Goal: Transaction & Acquisition: Download file/media

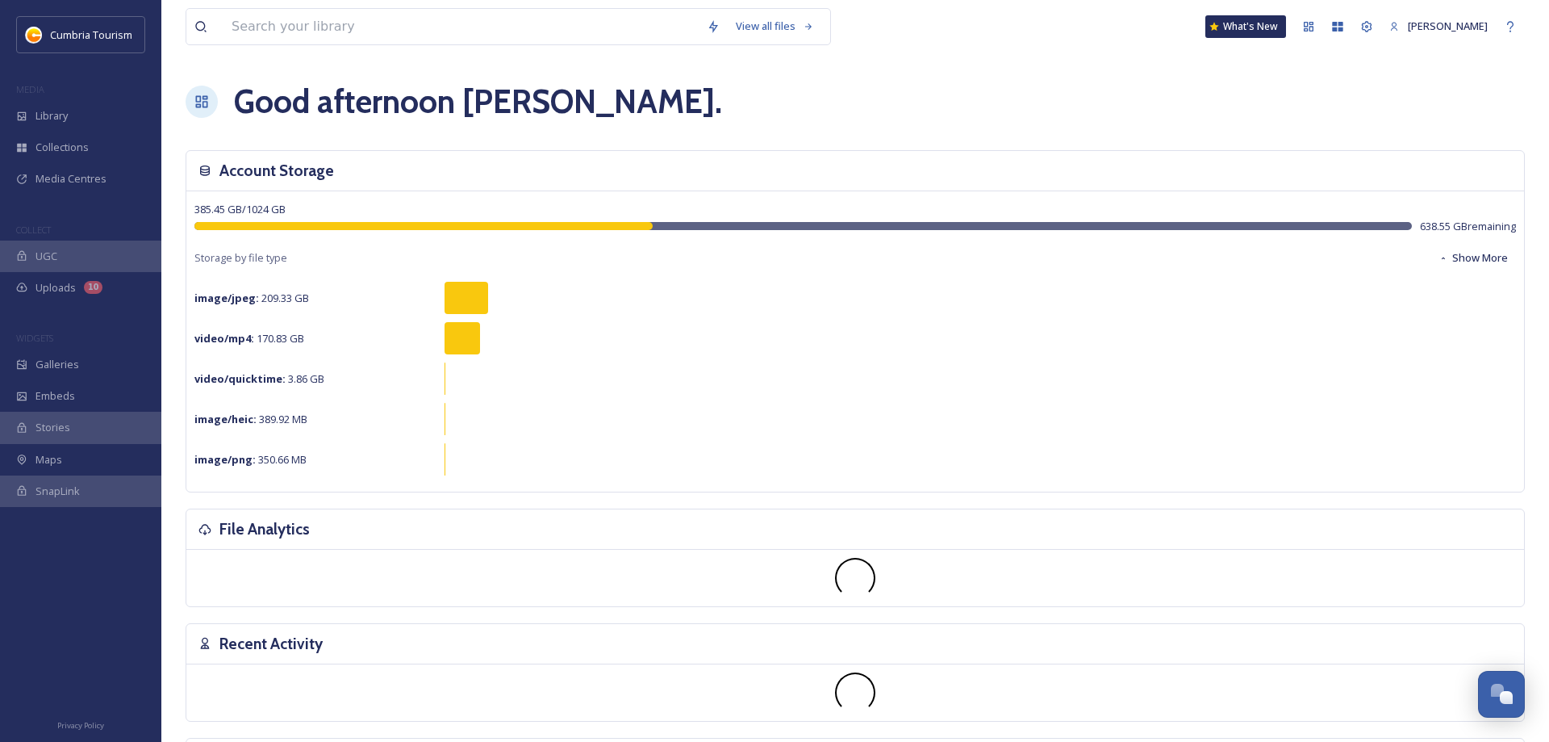
scroll to position [5791, 0]
click at [441, 21] on input at bounding box center [461, 27] width 475 height 36
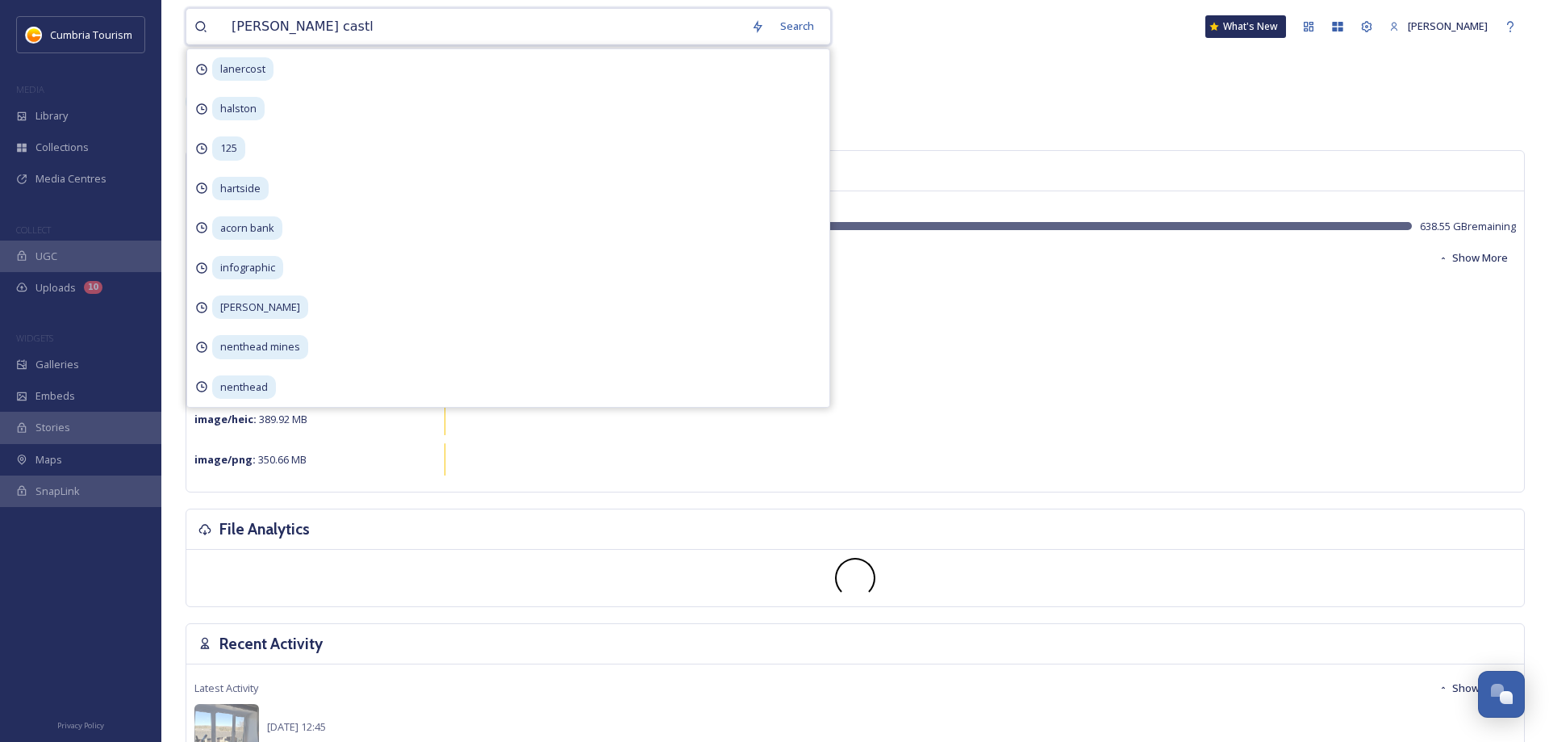
type input "[PERSON_NAME] castle"
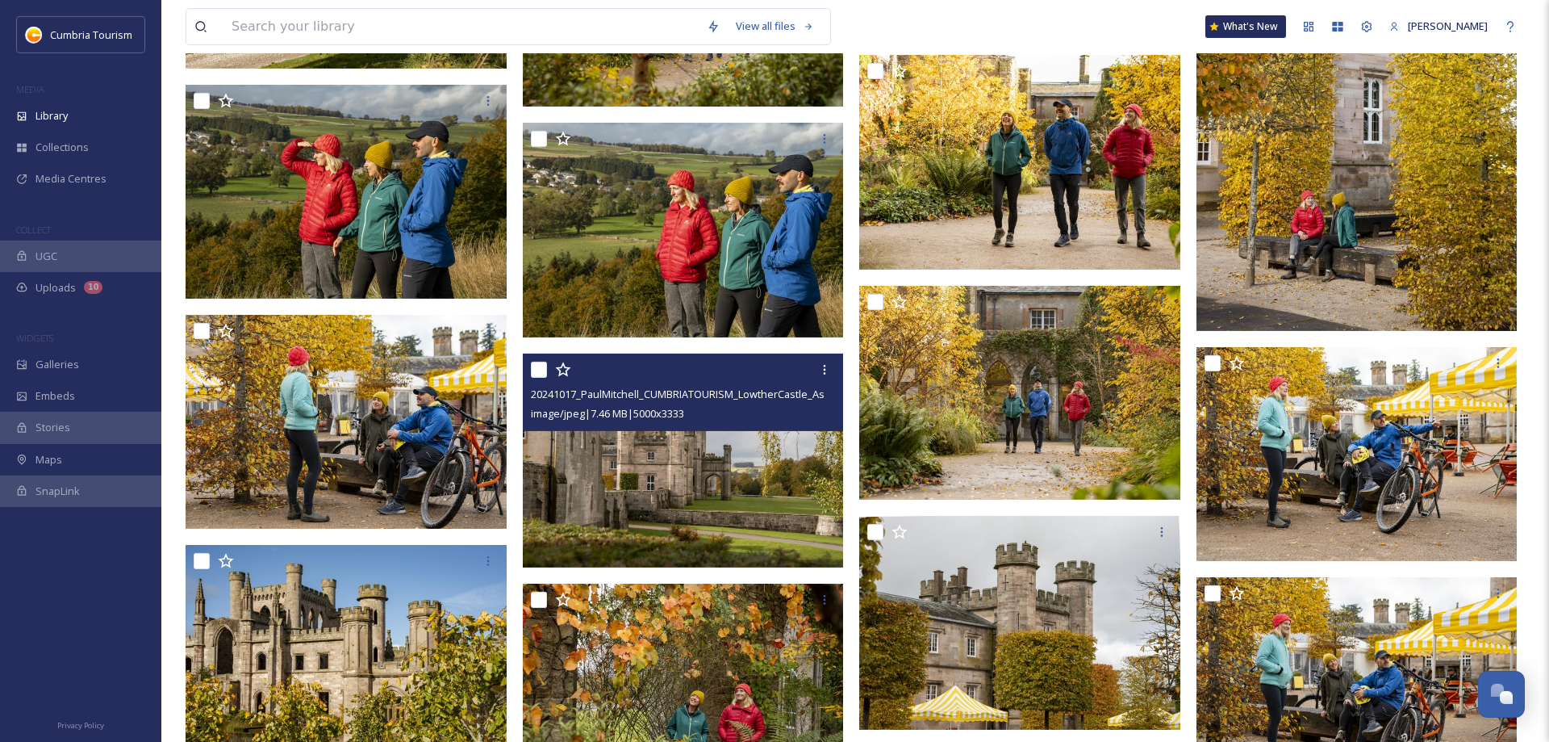
scroll to position [823, 0]
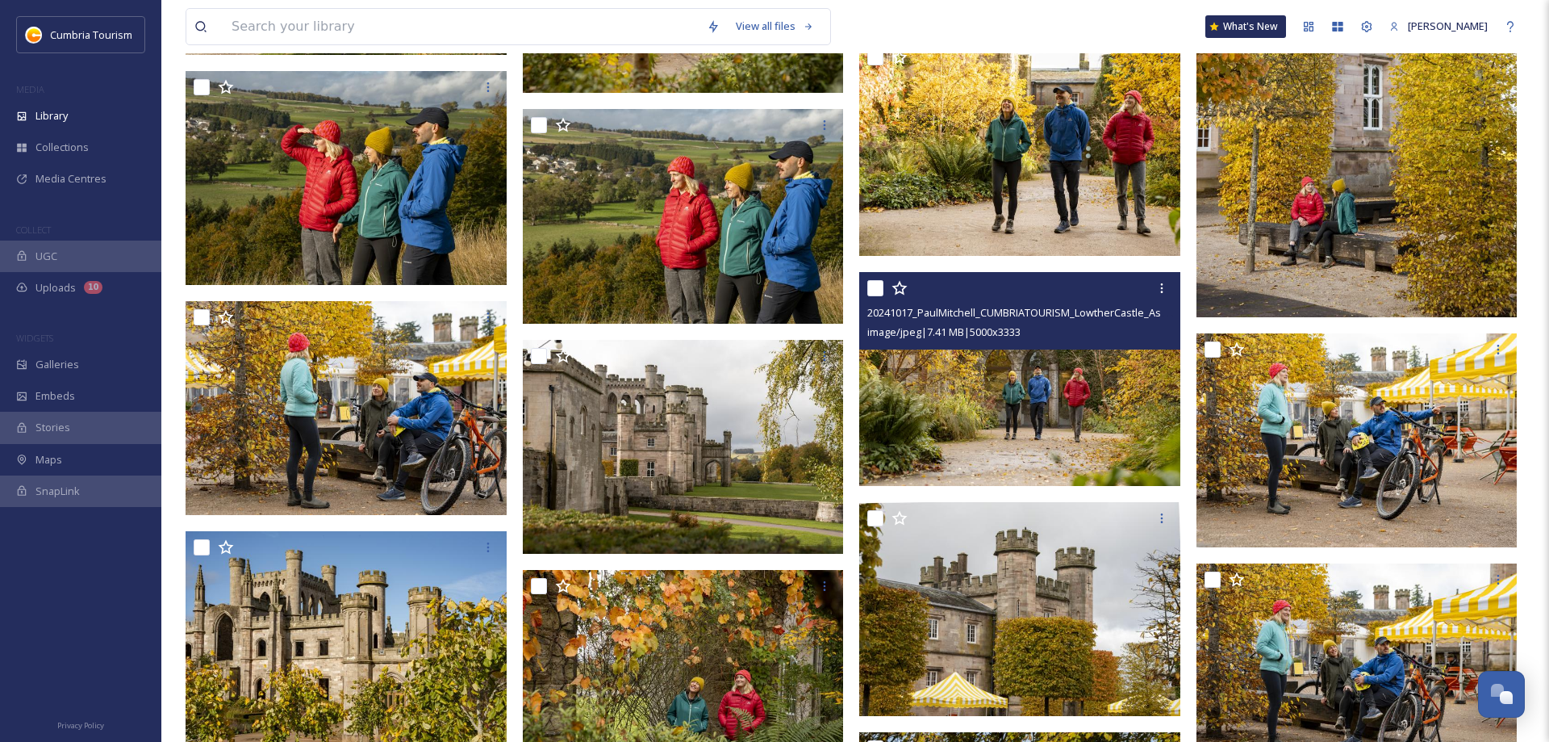
click at [995, 382] on img at bounding box center [1019, 378] width 321 height 215
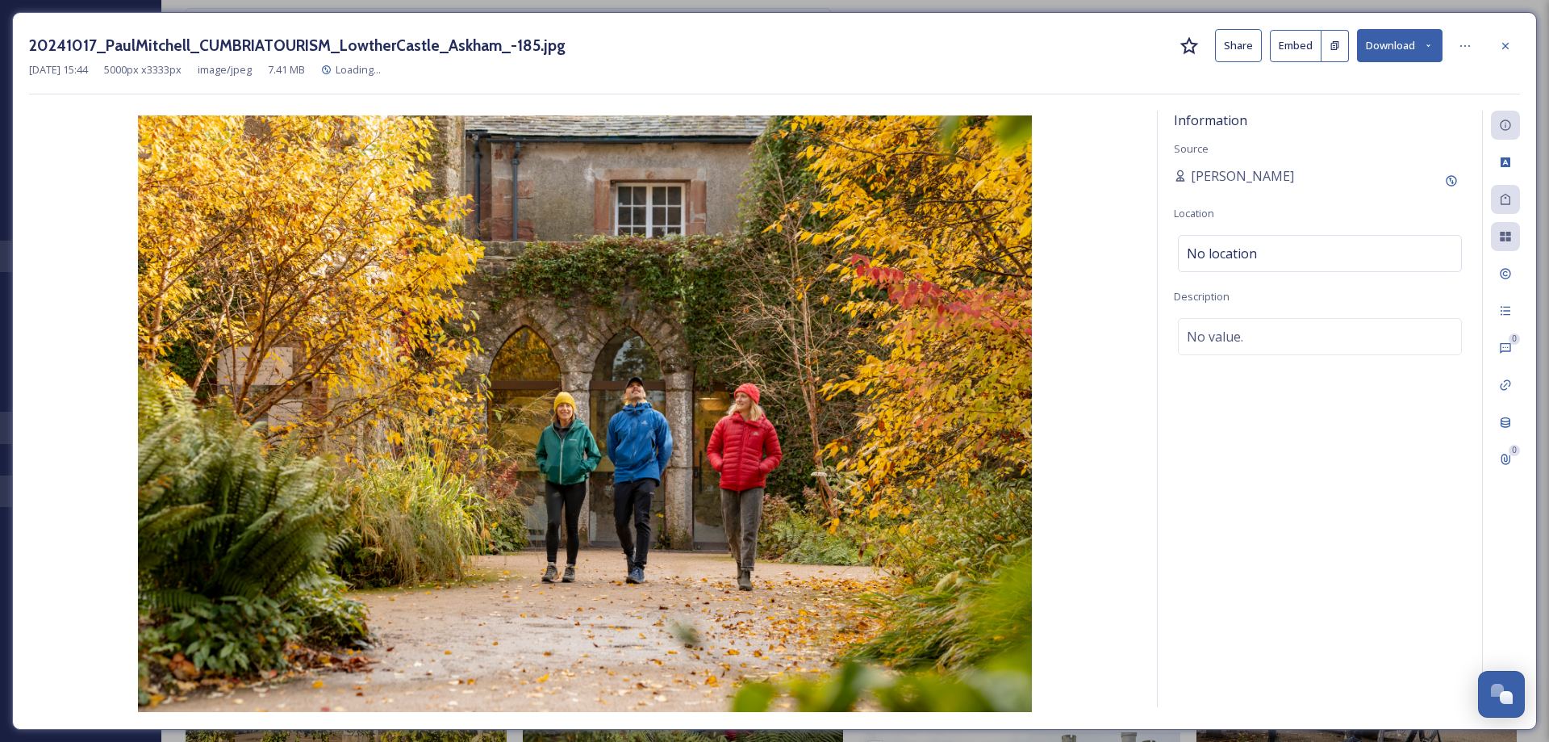
click at [1374, 52] on button "Download" at bounding box center [1400, 45] width 86 height 33
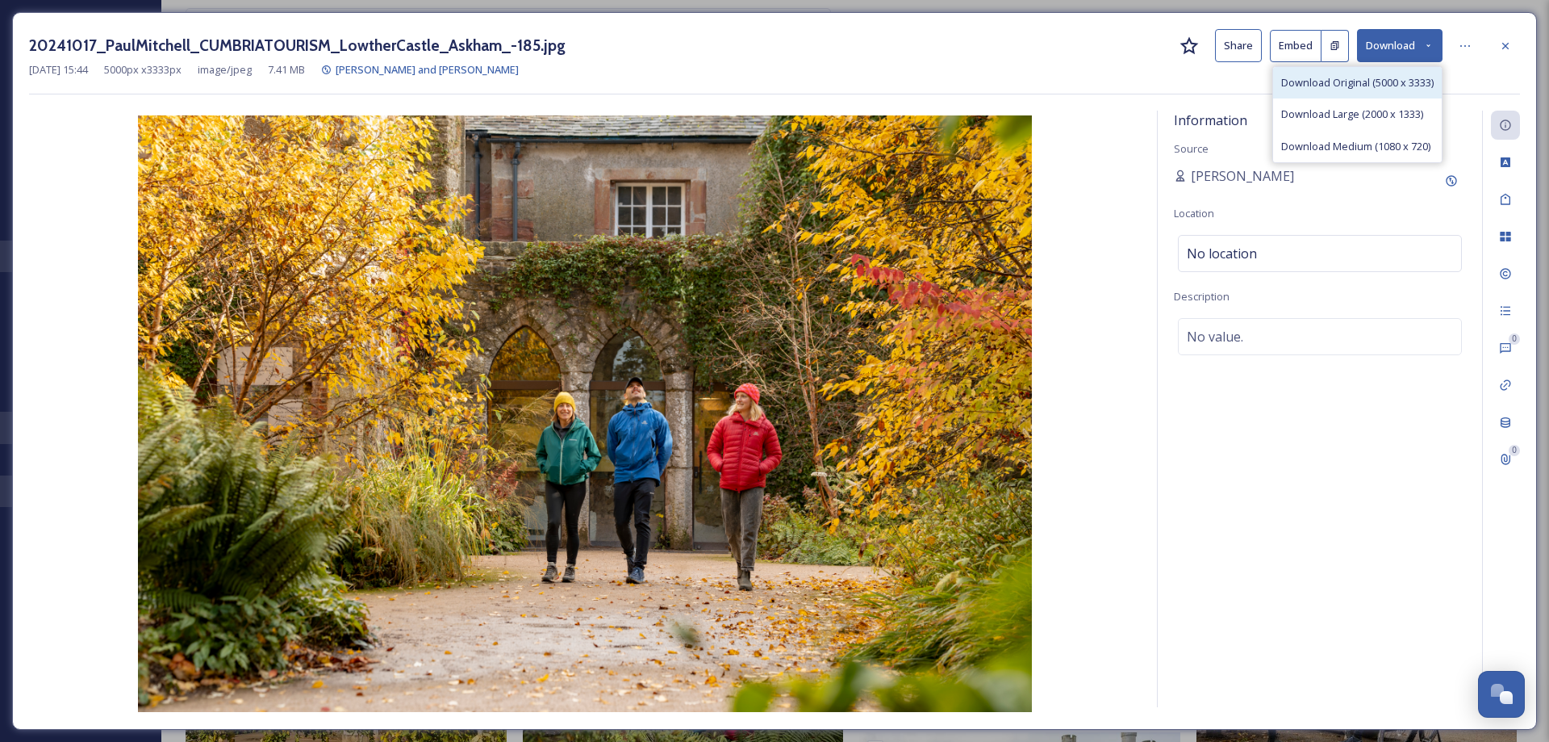
click at [1343, 89] on span "Download Original (5000 x 3333)" at bounding box center [1357, 82] width 153 height 15
